Goal: Complete application form

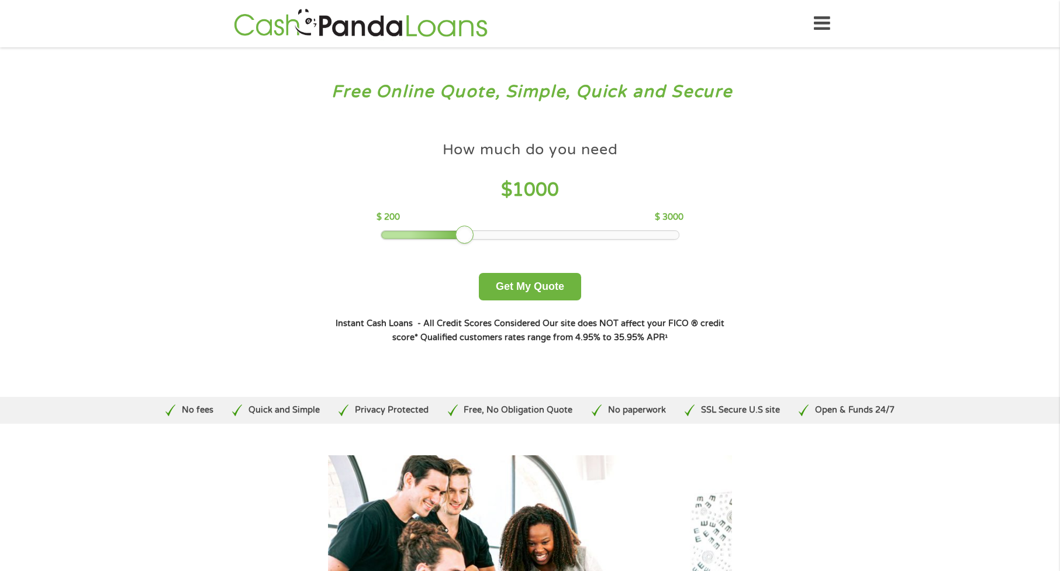
click at [824, 22] on icon at bounding box center [822, 23] width 16 height 29
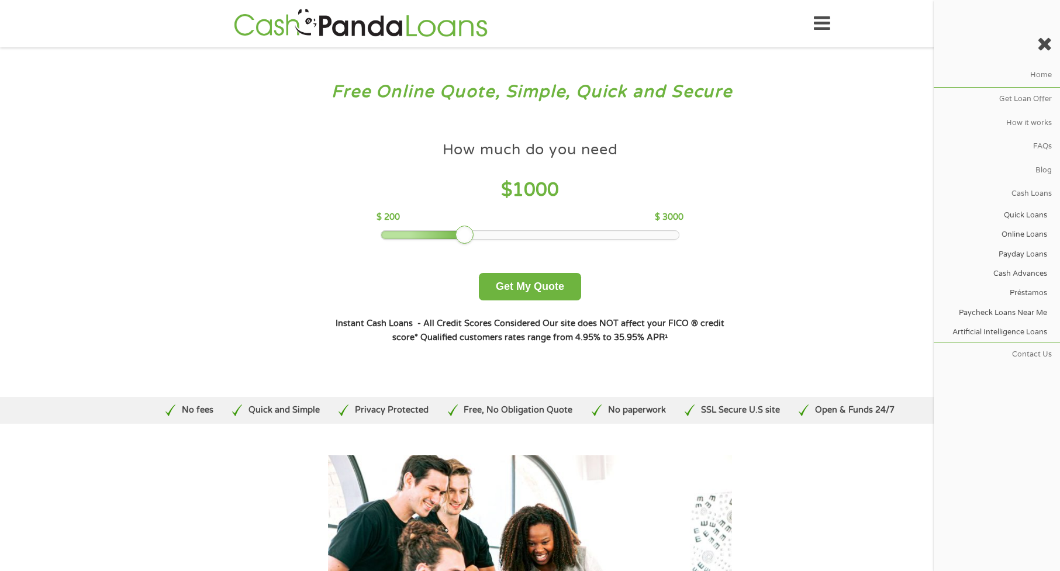
click at [780, 108] on div "Free Online Quote, Simple, Quick and Secure How much do you need? $300 $500 $75…" at bounding box center [530, 222] width 1060 height 350
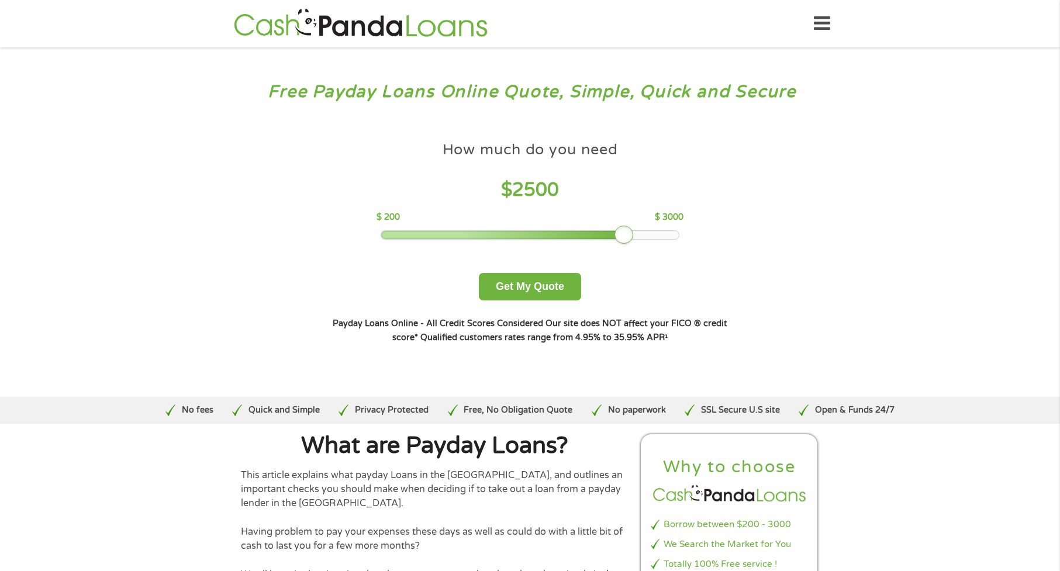
drag, startPoint x: 461, startPoint y: 232, endPoint x: 634, endPoint y: 236, distance: 173.1
click at [634, 236] on div at bounding box center [530, 235] width 298 height 8
click at [539, 282] on button "Get My Quote" at bounding box center [530, 286] width 102 height 27
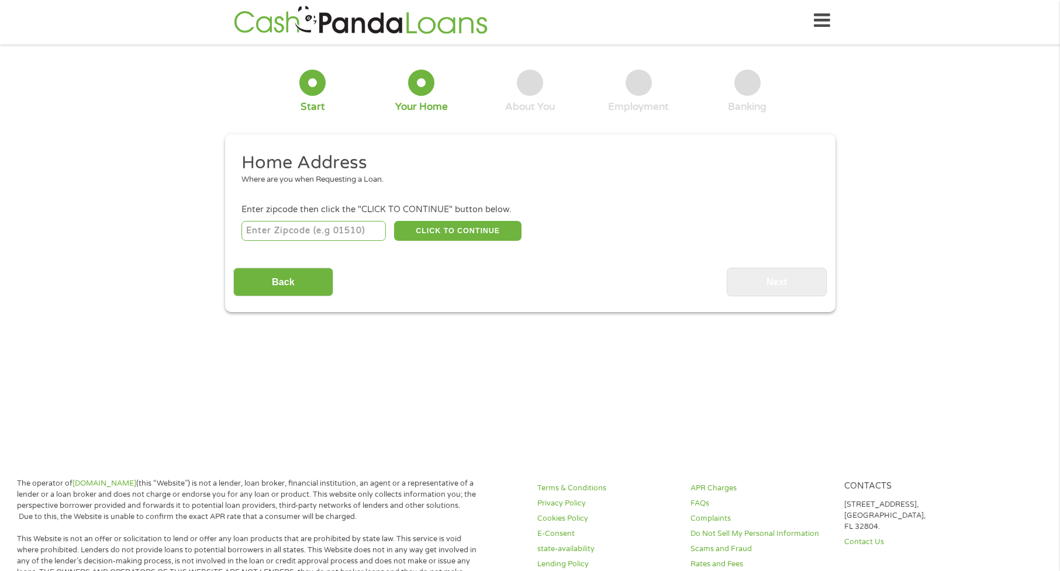
click at [341, 232] on input "number" at bounding box center [313, 231] width 144 height 20
type input "78945"
click at [468, 229] on button "CLICK TO CONTINUE" at bounding box center [457, 231] width 127 height 20
type input "78945"
type input "La Grange"
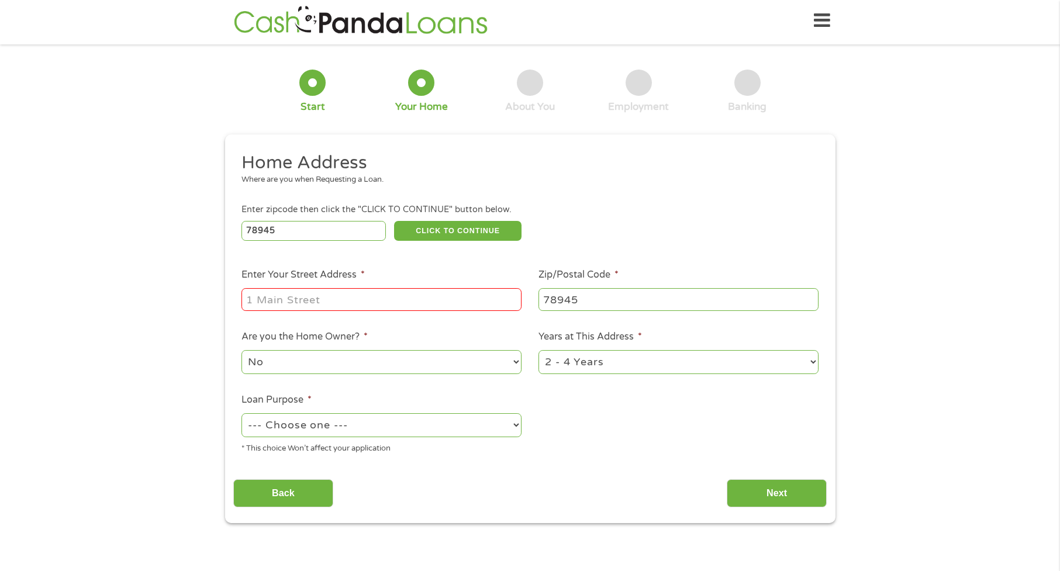
click at [320, 296] on input "Enter Your Street Address *" at bounding box center [381, 299] width 280 height 22
type input "235 South Lester Street"
click at [515, 422] on select "--- Choose one --- Pay Bills Debt Consolidation Home Improvement Major Purchase…" at bounding box center [381, 425] width 280 height 24
select select "other"
click at [241, 413] on select "--- Choose one --- Pay Bills Debt Consolidation Home Improvement Major Purchase…" at bounding box center [381, 425] width 280 height 24
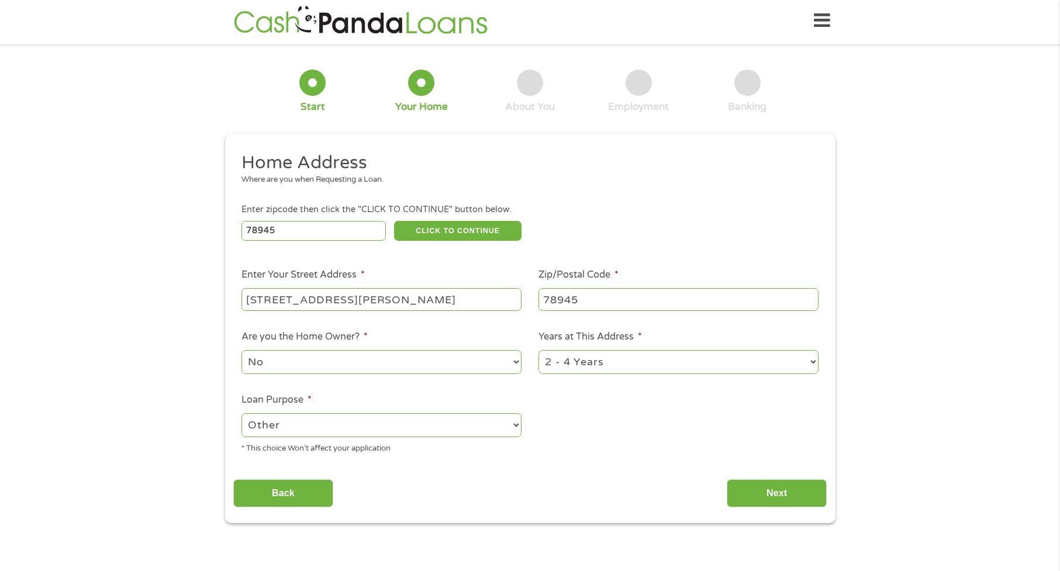
click at [810, 361] on select "1 Year or less 1 - 2 Years 2 - 4 Years Over 4 Years" at bounding box center [679, 362] width 280 height 24
select select "60months"
click at [539, 350] on select "1 Year or less 1 - 2 Years 2 - 4 Years Over 4 Years" at bounding box center [679, 362] width 280 height 24
click at [786, 488] on input "Next" at bounding box center [777, 493] width 100 height 29
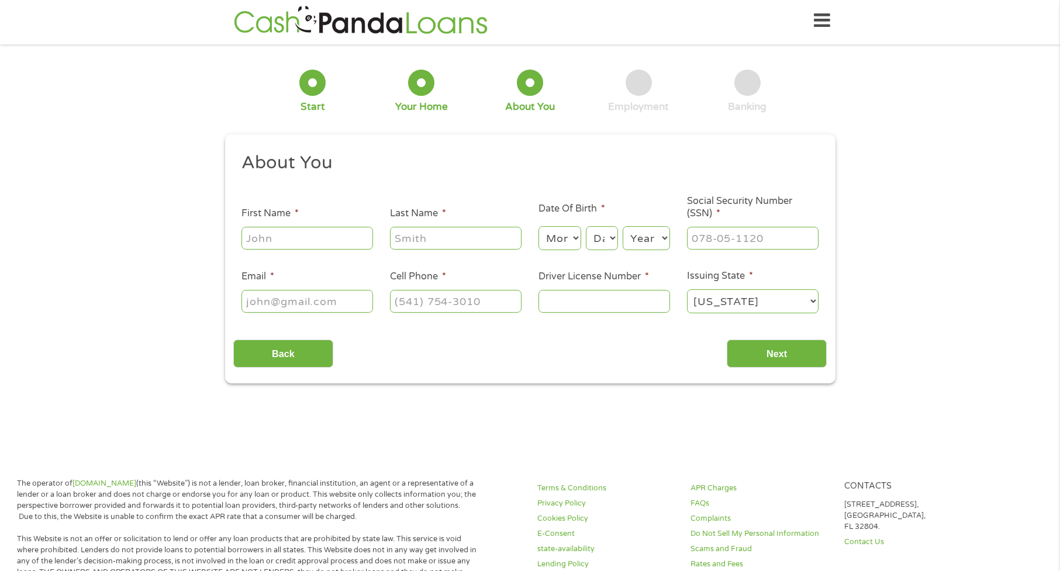
click at [314, 234] on input "First Name *" at bounding box center [307, 238] width 132 height 22
type input "Crystal"
type input "Daniels"
type input "danielscrystal85@gmail.com"
type input "(979) 250-1714"
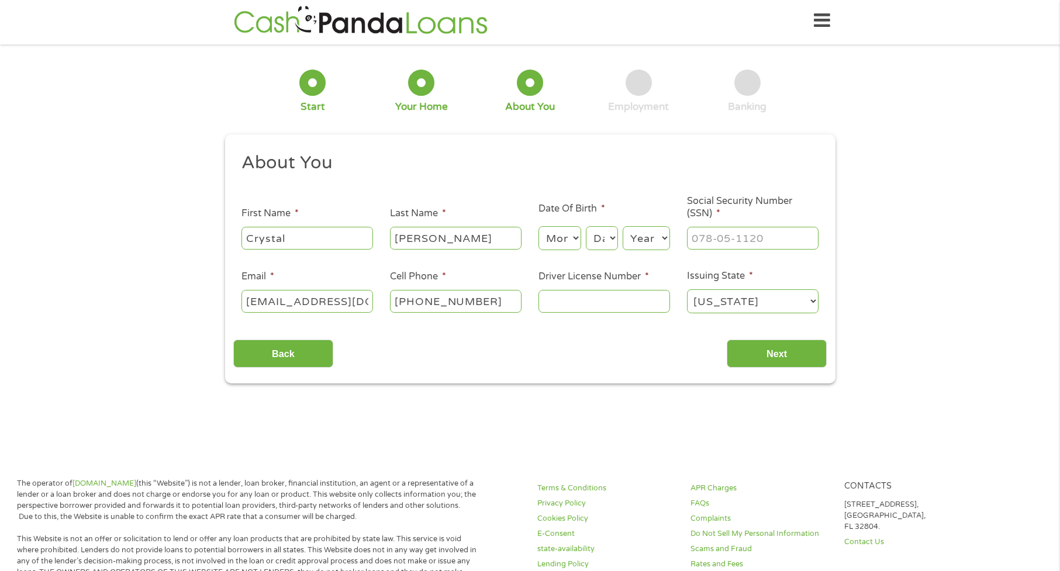
click at [578, 239] on select "Month 1 2 3 4 5 6 7 8 9 10 11 12" at bounding box center [560, 238] width 43 height 24
select select "8"
click at [539, 226] on select "Month 1 2 3 4 5 6 7 8 9 10 11 12" at bounding box center [560, 238] width 43 height 24
click at [596, 239] on select "Day 1 2 3 4 5 6 7 8 9 10 11 12 13 14 15 16 17 18 19 20 21 22 23 24 25 26 27 28 …" at bounding box center [602, 238] width 32 height 24
select select "11"
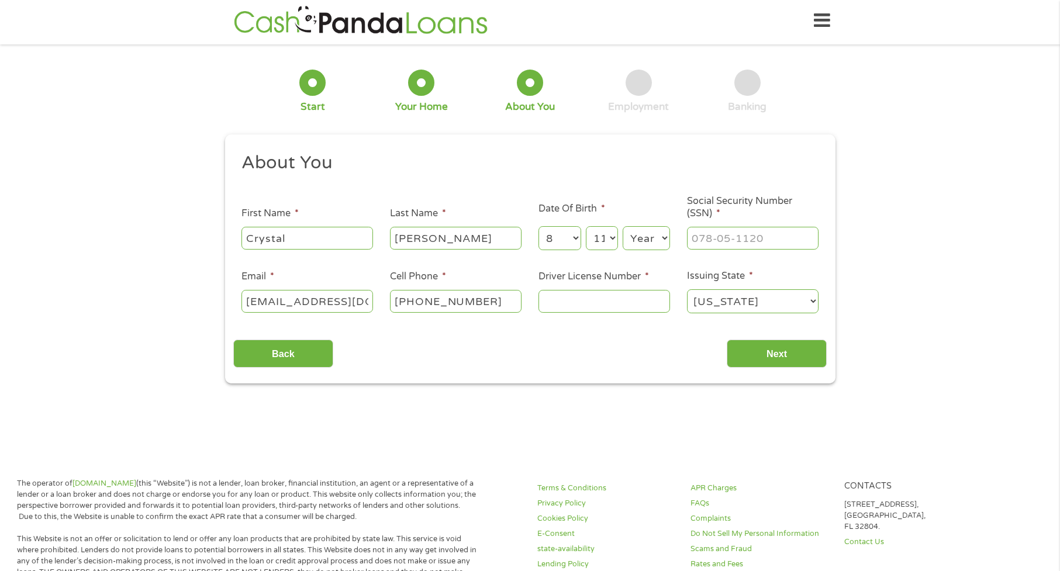
click at [586, 226] on select "Day 1 2 3 4 5 6 7 8 9 10 11 12 13 14 15 16 17 18 19 20 21 22 23 24 25 26 27 28 …" at bounding box center [602, 238] width 32 height 24
click at [653, 234] on select "Year 2007 2006 2005 2004 2003 2002 2001 2000 1999 1998 1997 1996 1995 1994 1993…" at bounding box center [646, 238] width 47 height 24
select select "1983"
click at [623, 226] on select "Year 2007 2006 2005 2004 2003 2002 2001 2000 1999 1998 1997 1996 1995 1994 1993…" at bounding box center [646, 238] width 47 height 24
click at [733, 237] on input "___-__-____" at bounding box center [753, 238] width 132 height 22
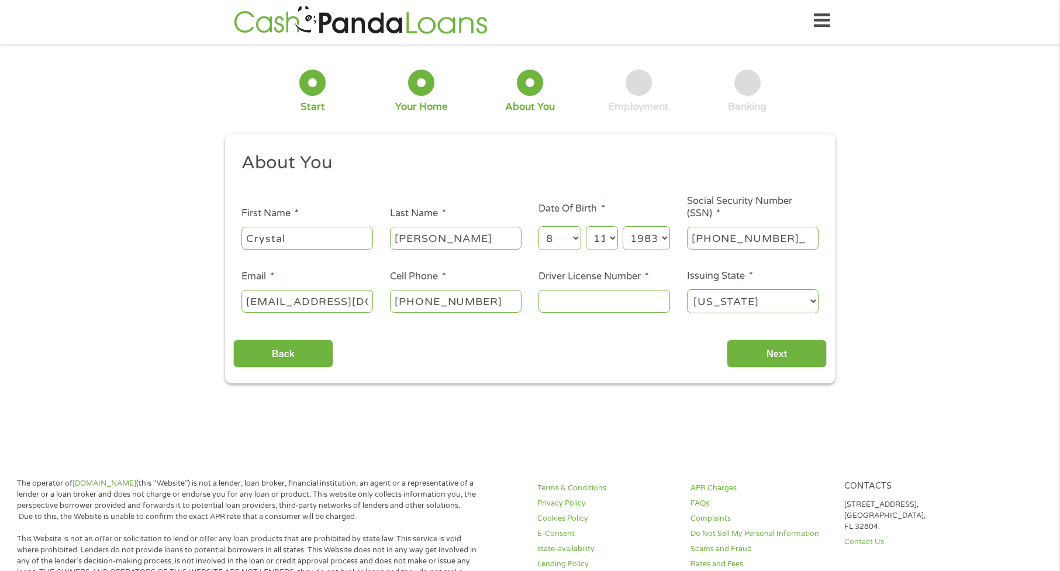
type input "643-03-1126"
click at [615, 302] on input "Driver License Number *" at bounding box center [605, 301] width 132 height 22
type input "09751161"
click at [785, 357] on input "Next" at bounding box center [777, 354] width 100 height 29
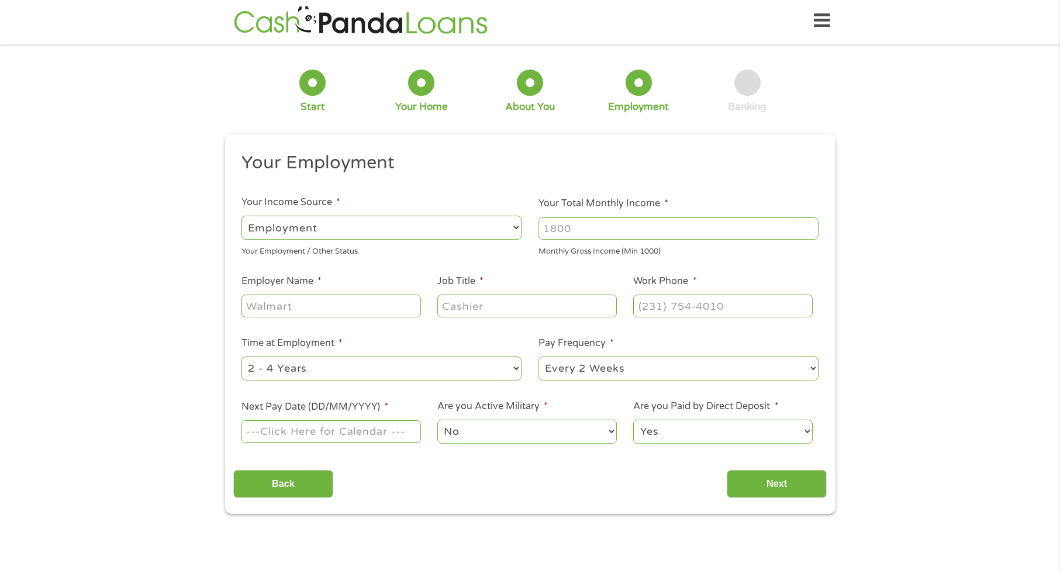
click at [658, 226] on input "Your Total Monthly Income *" at bounding box center [679, 229] width 280 height 22
type input "4000"
click at [296, 308] on input "Employer Name *" at bounding box center [330, 306] width 179 height 22
type input "Regency Health Services"
click at [488, 302] on input "Job Title *" at bounding box center [526, 306] width 179 height 22
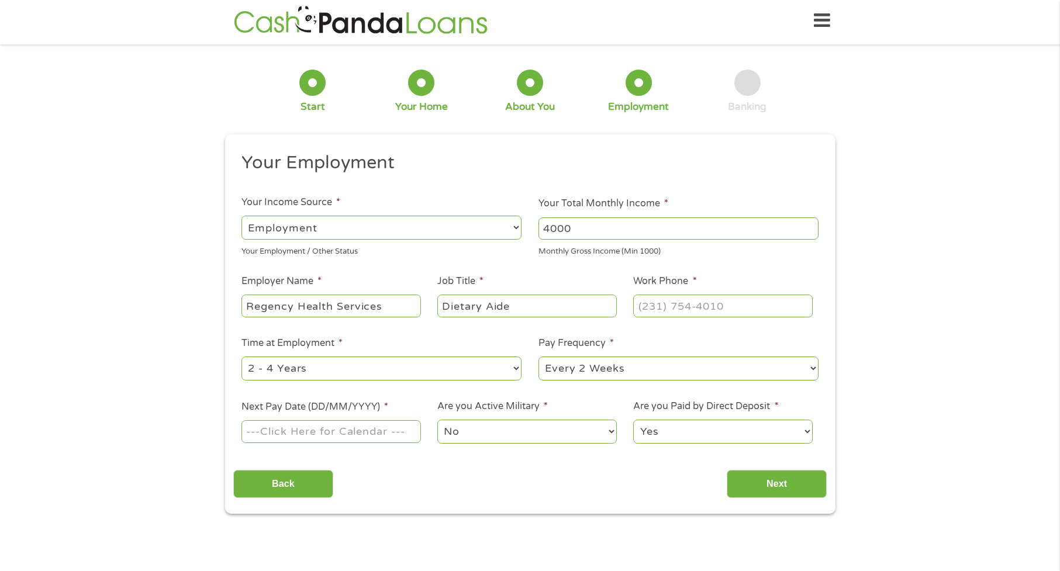
type input "Dietary Aide"
drag, startPoint x: 706, startPoint y: 299, endPoint x: 707, endPoint y: 306, distance: 7.6
click at [706, 302] on input "(___) ___-____" at bounding box center [722, 306] width 179 height 22
click at [645, 308] on input "(___) ___-____" at bounding box center [722, 306] width 179 height 22
type input "(979) 968-3144"
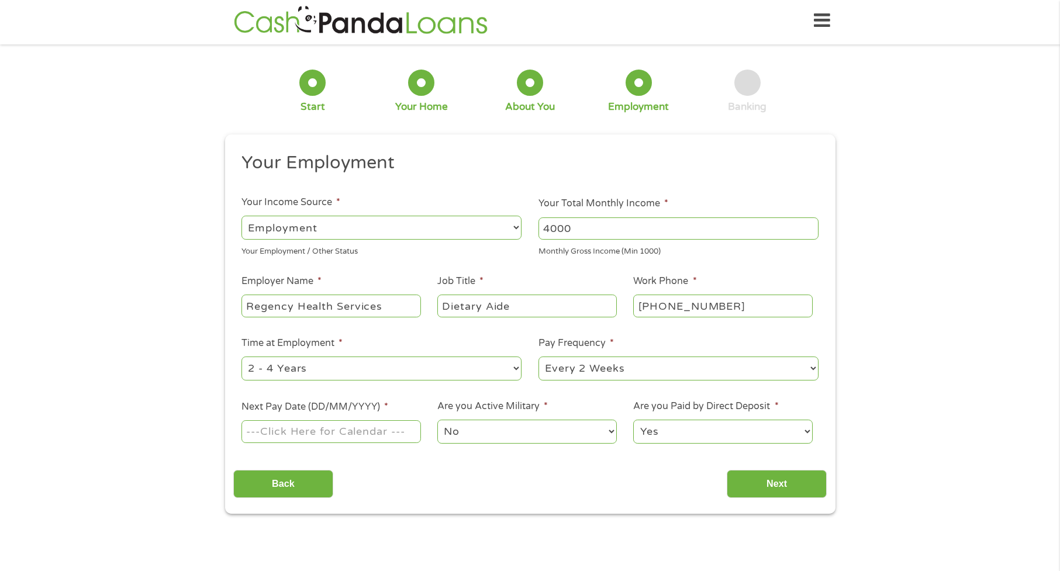
click at [877, 341] on div "1 Start 2 Your Home 3 About You 4 Employment 5 Banking 6 This field is hidden w…" at bounding box center [530, 283] width 1060 height 461
click at [813, 365] on select "--- Choose one --- Every 2 Weeks Every Week Monthly Semi-Monthly" at bounding box center [679, 369] width 280 height 24
click at [333, 432] on input "Next Pay Date (DD/MM/YYYY) *" at bounding box center [330, 431] width 179 height 22
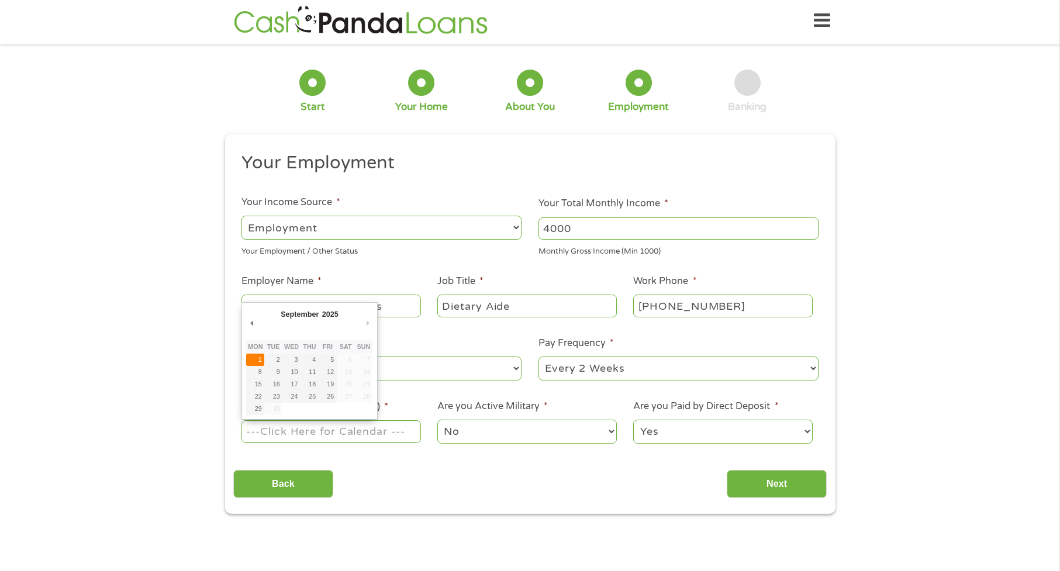
type input "01/09/2025"
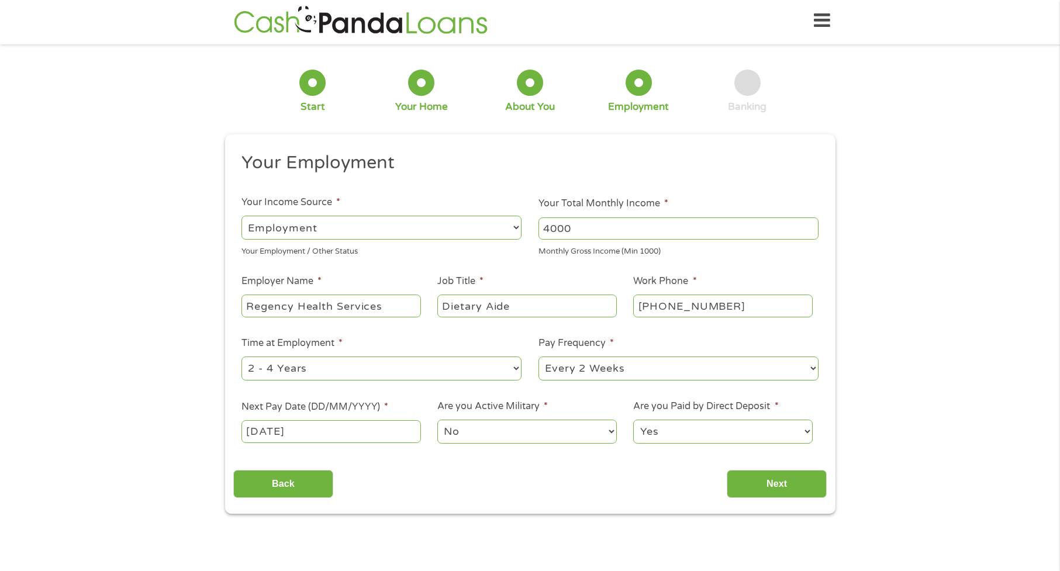
click at [814, 366] on select "--- Choose one --- Every 2 Weeks Every Week Monthly Semi-Monthly" at bounding box center [679, 369] width 280 height 24
drag, startPoint x: 453, startPoint y: 468, endPoint x: 507, endPoint y: 456, distance: 55.2
click at [462, 465] on div "Back Next" at bounding box center [529, 479] width 593 height 37
drag, startPoint x: 803, startPoint y: 433, endPoint x: 803, endPoint y: 443, distance: 10.5
click at [805, 433] on select "Yes No" at bounding box center [722, 432] width 179 height 24
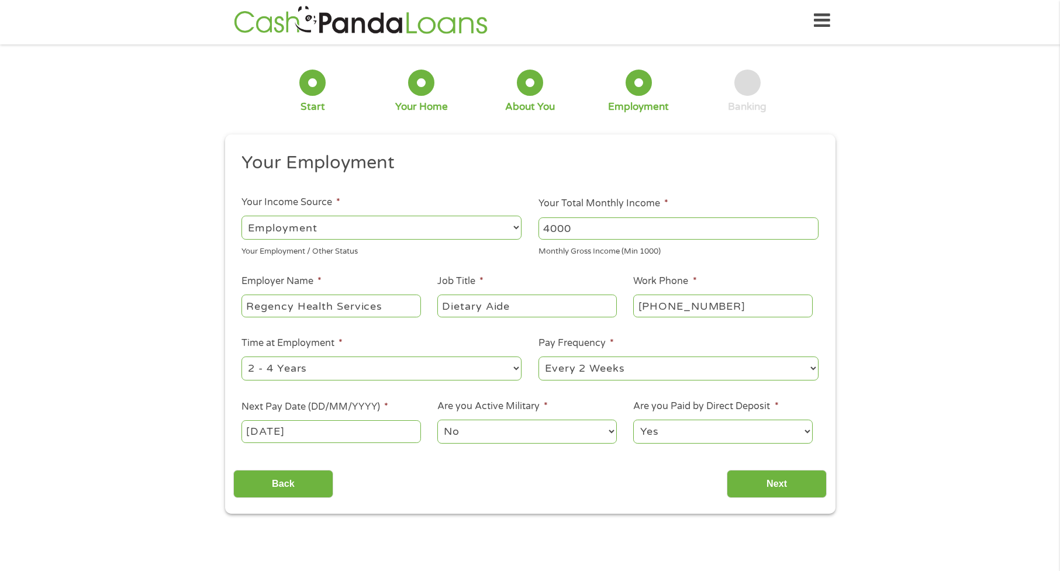
click at [872, 476] on div "1 Start 2 Your Home 3 About You 4 Employment 5 Banking 6 This field is hidden w…" at bounding box center [530, 283] width 1060 height 461
click at [792, 484] on input "Next" at bounding box center [777, 484] width 100 height 29
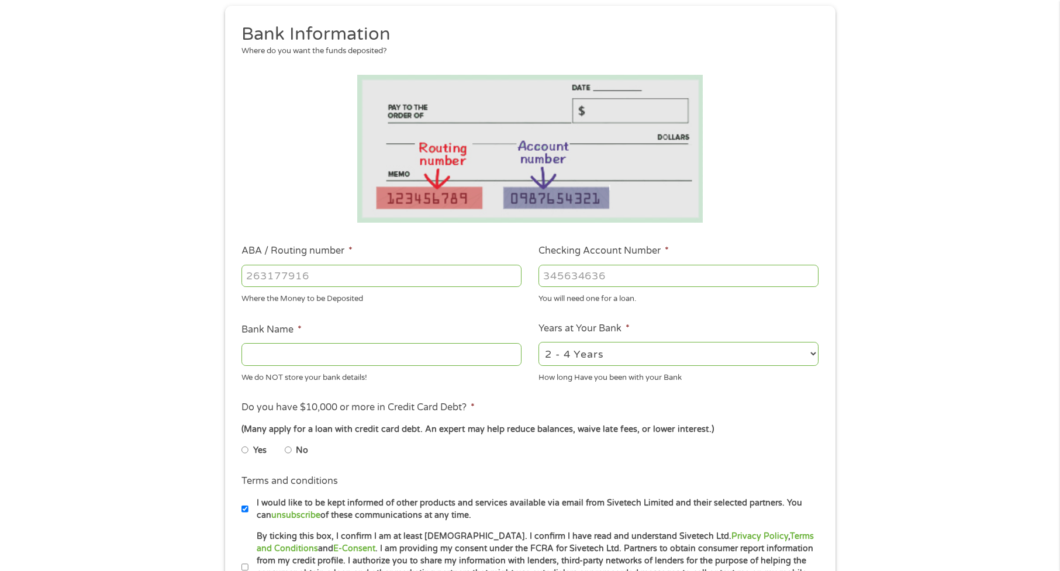
scroll to position [133, 0]
